Goal: Information Seeking & Learning: Check status

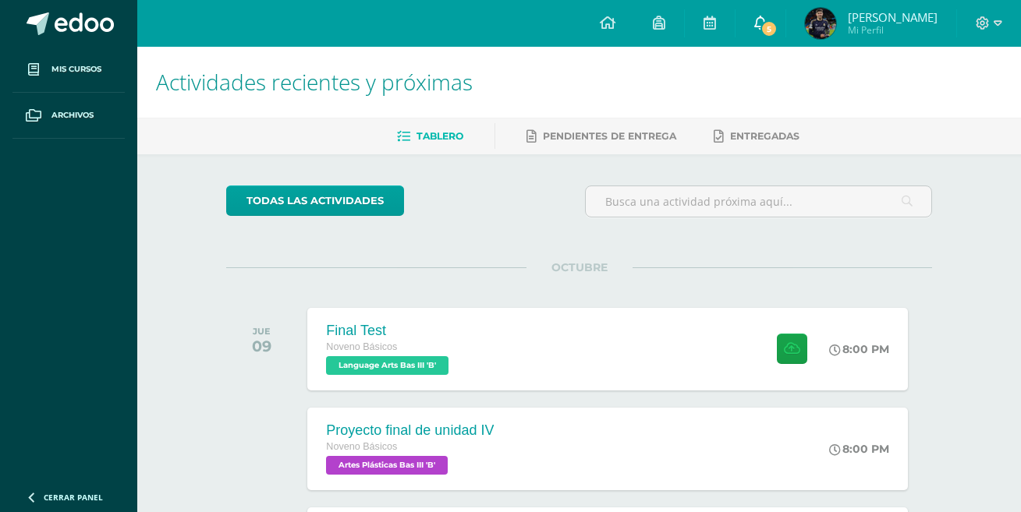
click at [770, 19] on link "5" at bounding box center [760, 23] width 50 height 47
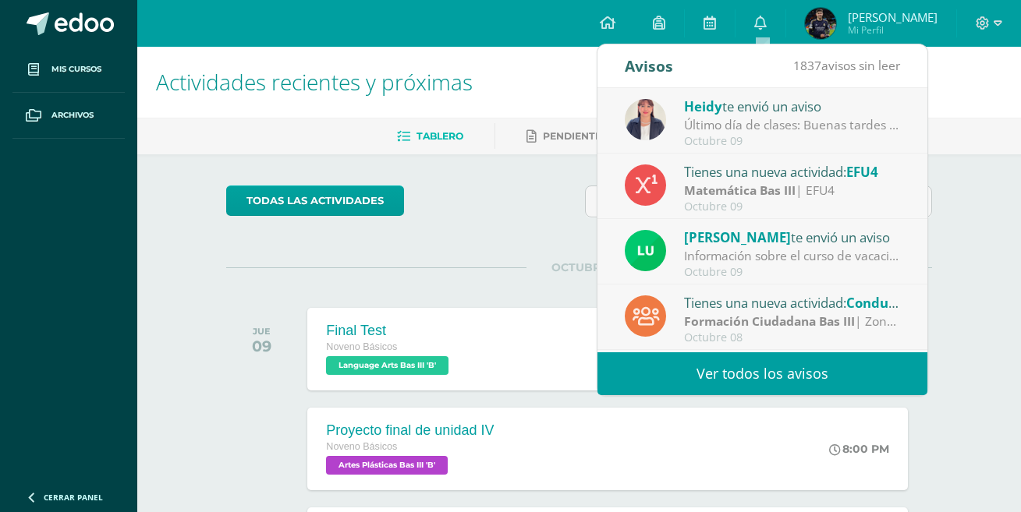
click at [838, 124] on div "Último día de clases: Buenas tardes estimadas familias de: Primaria Básicos y C…" at bounding box center [792, 125] width 217 height 18
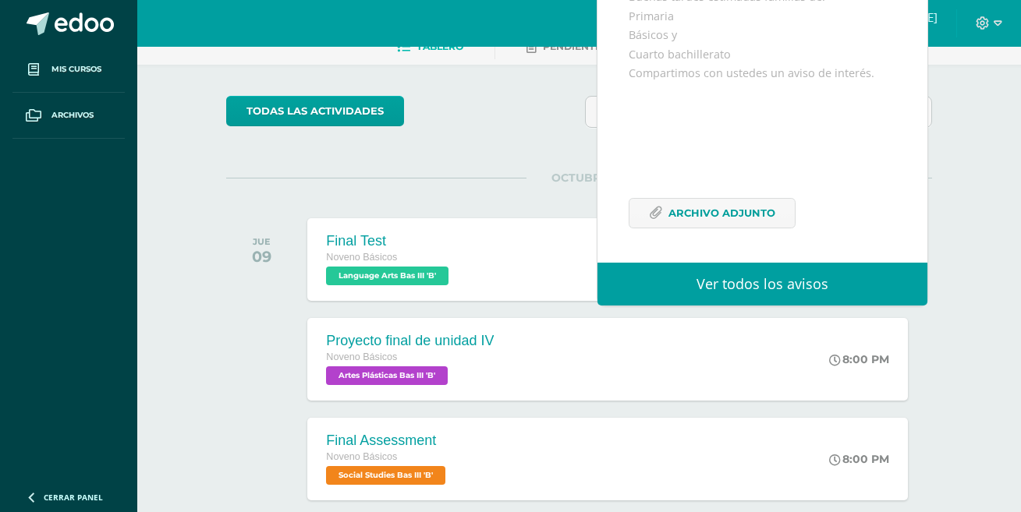
scroll to position [156, 0]
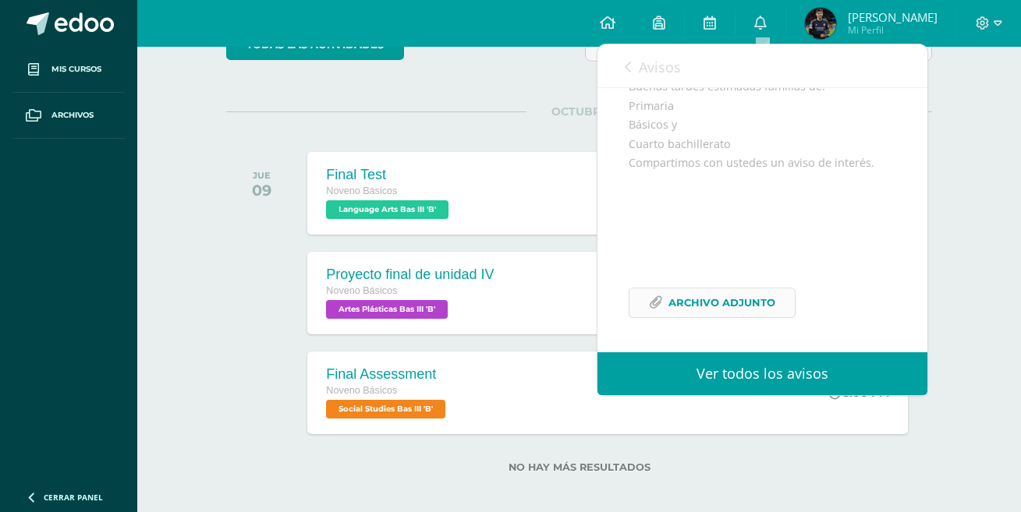
click at [700, 304] on span "Archivo Adjunto" at bounding box center [721, 302] width 107 height 29
click at [279, 264] on div at bounding box center [265, 293] width 79 height 83
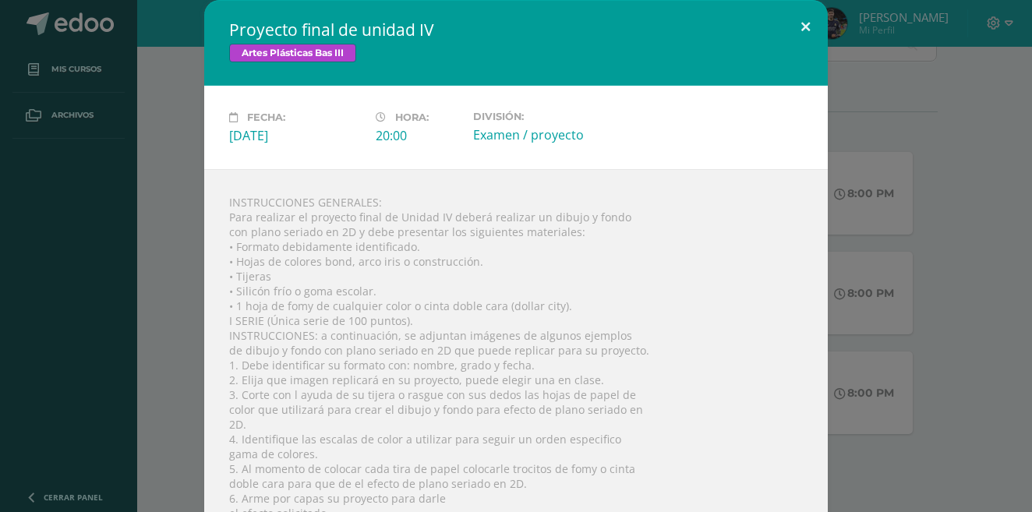
click at [792, 24] on button at bounding box center [806, 26] width 44 height 53
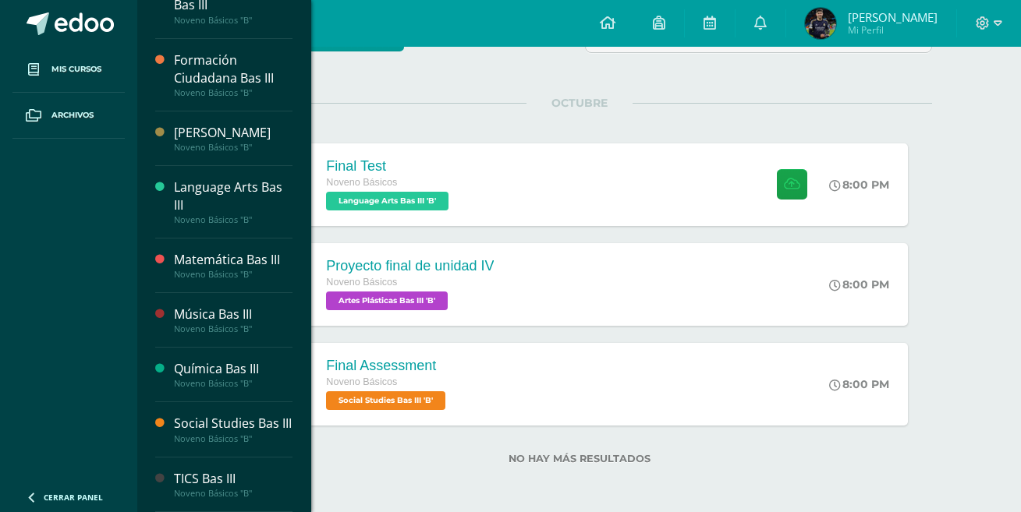
scroll to position [167, 0]
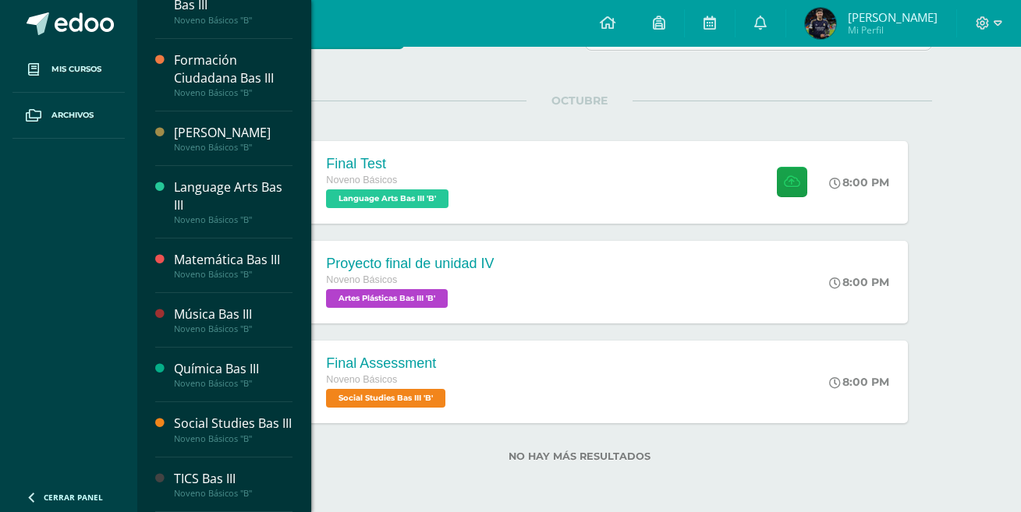
click at [197, 483] on div "TICS Bas III" at bounding box center [233, 479] width 119 height 18
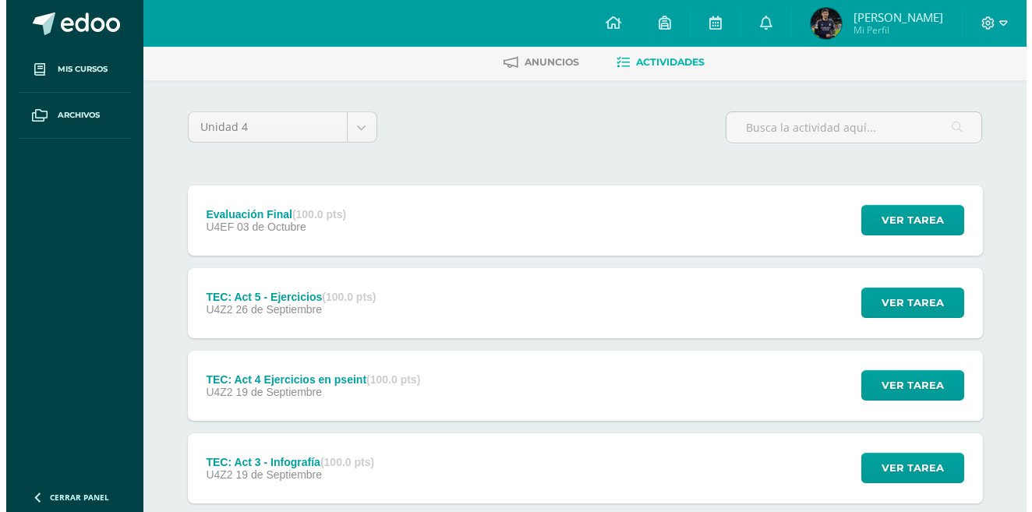
scroll to position [156, 0]
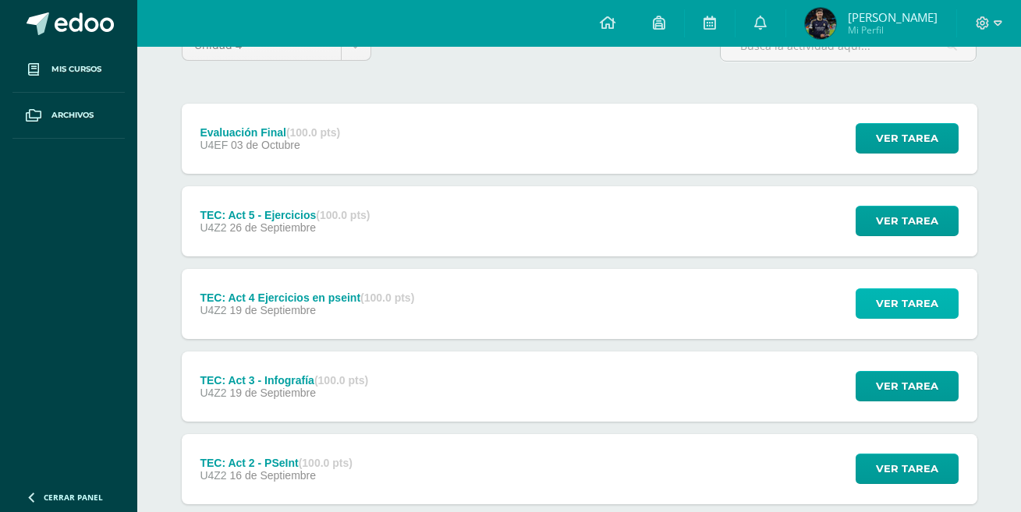
click at [897, 308] on span "Ver tarea" at bounding box center [907, 303] width 62 height 29
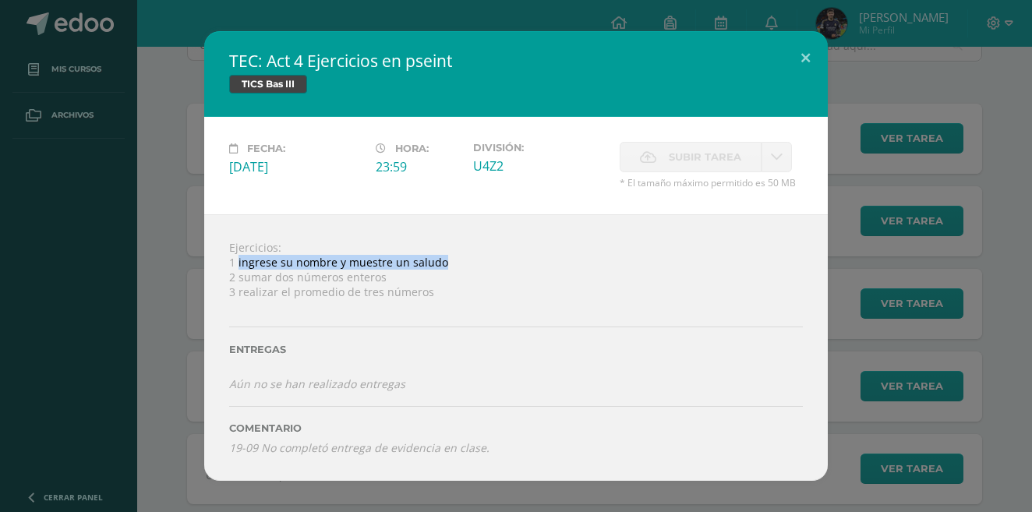
drag, startPoint x: 442, startPoint y: 260, endPoint x: 238, endPoint y: 266, distance: 204.3
click at [238, 266] on div "Ejercicios: 1 ingrese su nombre y muestre un saludo 2 sumar dos números enteros…" at bounding box center [516, 347] width 624 height 266
copy div "ingrese su nombre y muestre un saludo"
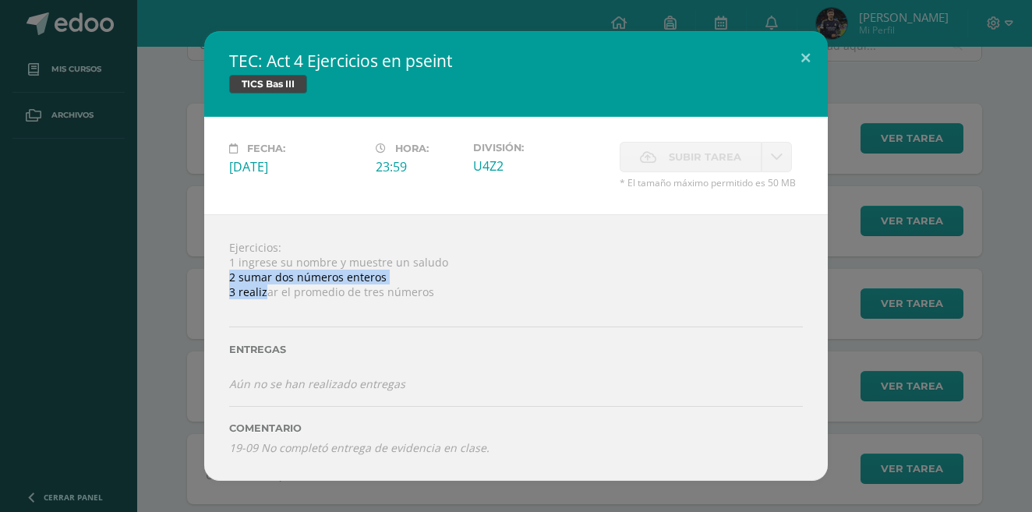
drag, startPoint x: 402, startPoint y: 280, endPoint x: 259, endPoint y: 291, distance: 143.1
click at [259, 291] on div "Ejercicios: 1 ingrese su nombre y muestre un saludo 2 sumar dos números enteros…" at bounding box center [516, 347] width 624 height 266
drag, startPoint x: 456, startPoint y: 264, endPoint x: 447, endPoint y: 267, distance: 9.9
click at [456, 264] on div "Ejercicios: 1 ingrese su nombre y muestre un saludo 2 sumar dos números enteros…" at bounding box center [516, 347] width 624 height 266
drag, startPoint x: 404, startPoint y: 281, endPoint x: 239, endPoint y: 282, distance: 165.3
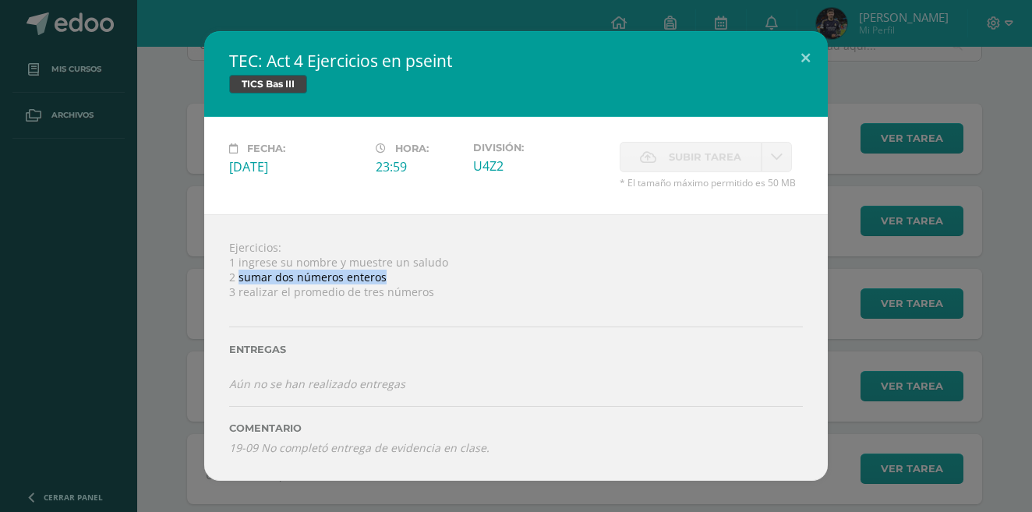
click at [239, 282] on div "Ejercicios: 1 ingrese su nombre y muestre un saludo 2 sumar dos números enteros…" at bounding box center [516, 347] width 624 height 266
copy div "sumar dos números enteros"
drag, startPoint x: 417, startPoint y: 296, endPoint x: 238, endPoint y: 292, distance: 179.4
click at [238, 292] on div "Ejercicios: 1 ingrese su nombre y muestre un saludo 2 sumar dos números enteros…" at bounding box center [516, 347] width 624 height 266
copy div "realizar el promedio de tres números"
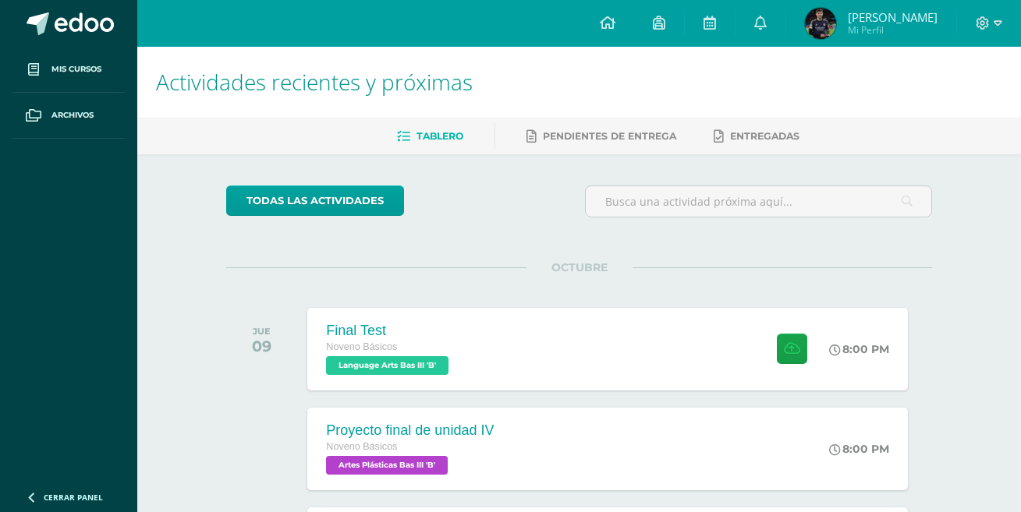
click at [833, 20] on img at bounding box center [820, 23] width 31 height 31
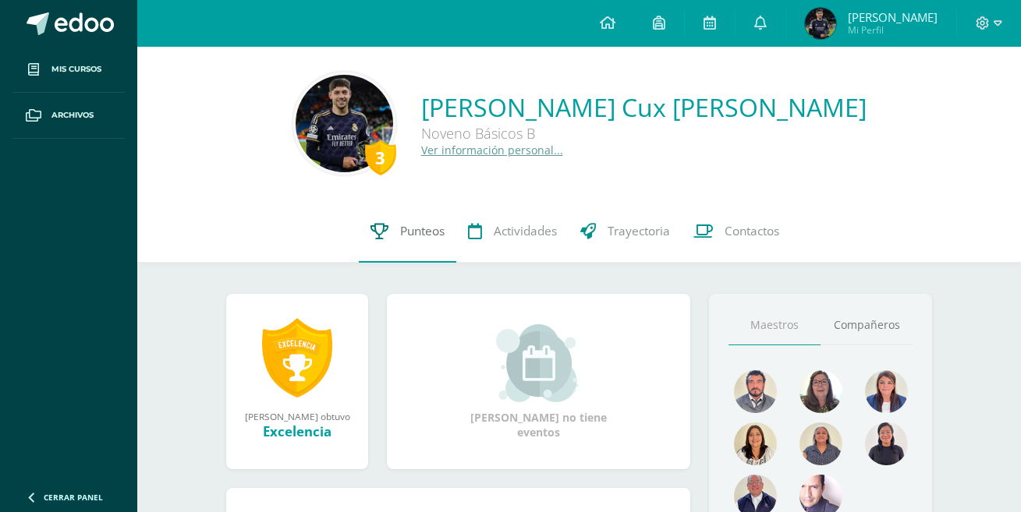
click at [388, 222] on link "Punteos" at bounding box center [407, 231] width 97 height 62
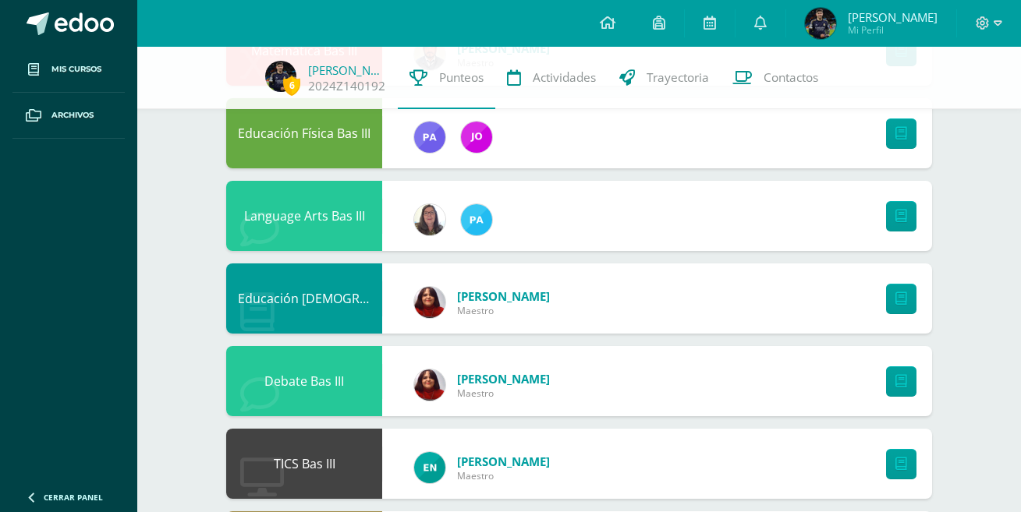
scroll to position [468, 0]
